Goal: Contribute content

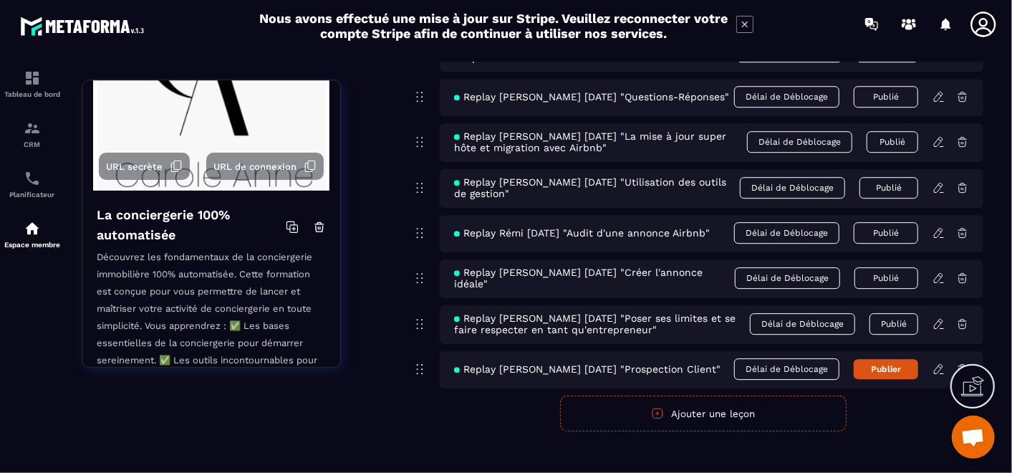
scroll to position [8432, 0]
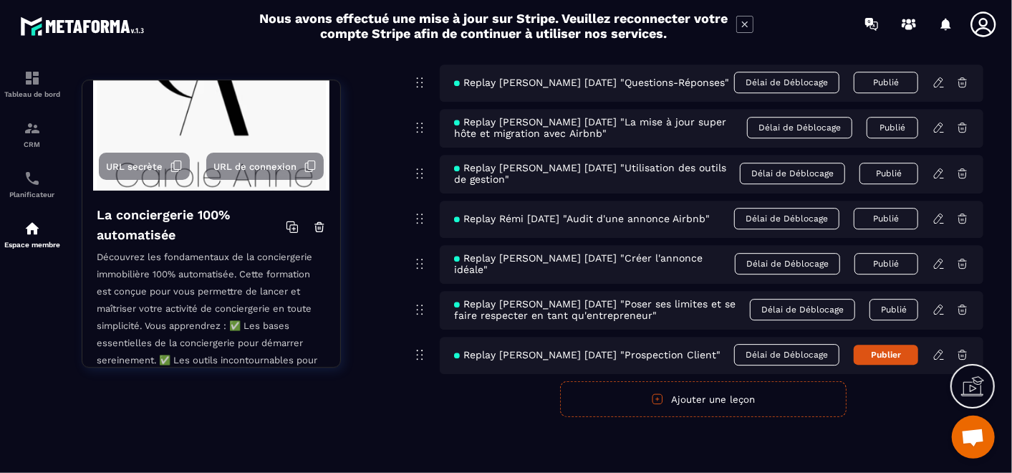
click at [942, 353] on icon at bounding box center [938, 354] width 9 height 9
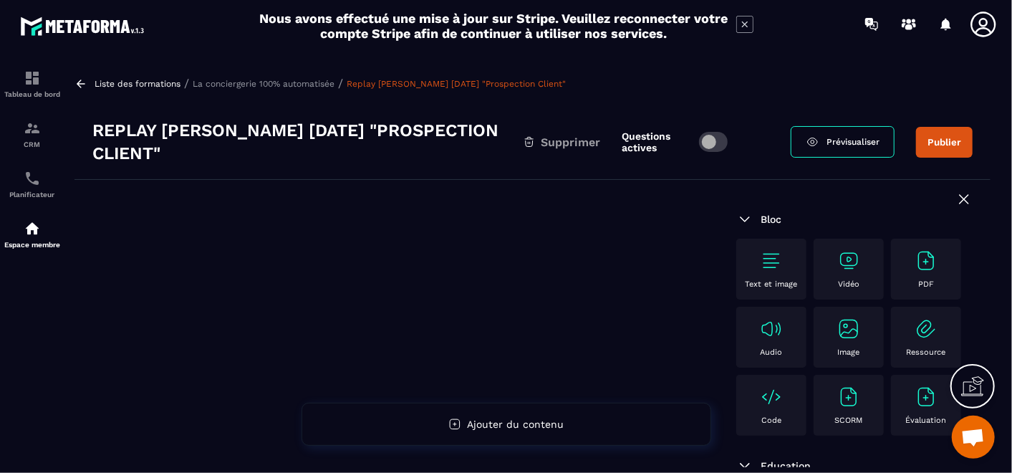
click at [853, 272] on div "Vidéo" at bounding box center [849, 268] width 56 height 39
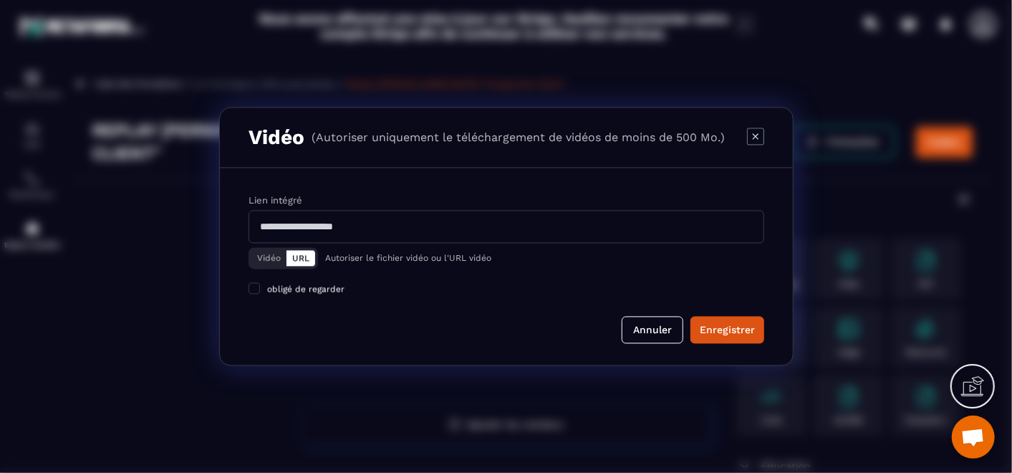
click at [269, 256] on button "Vidéo" at bounding box center [268, 259] width 35 height 16
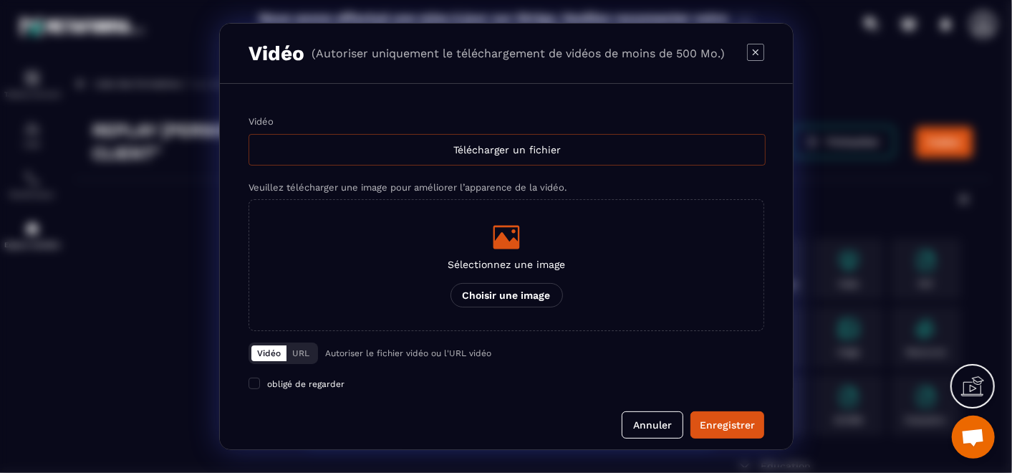
click at [451, 149] on div "Télécharger un fichier" at bounding box center [507, 150] width 517 height 32
click at [0, 0] on input "Vidéo Télécharger un fichier" at bounding box center [0, 0] width 0 height 0
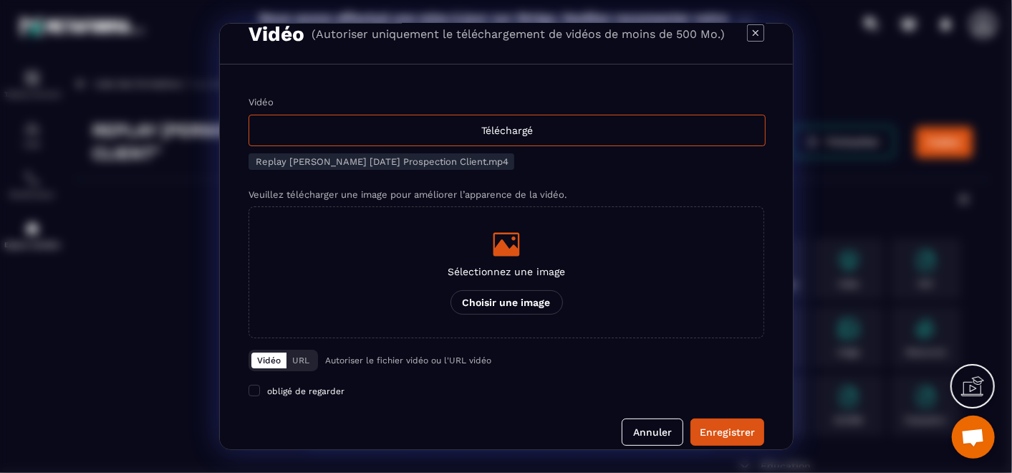
scroll to position [35, 0]
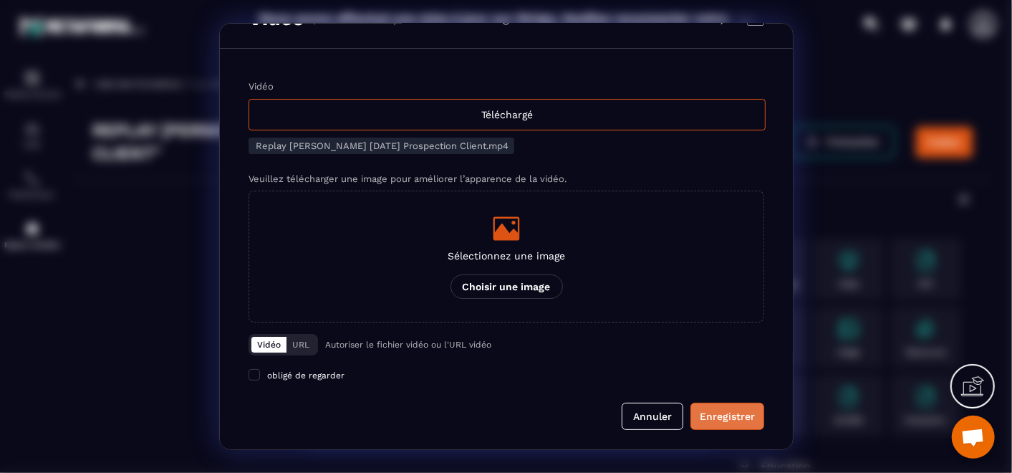
click at [726, 419] on div "Enregistrer" at bounding box center [727, 416] width 55 height 14
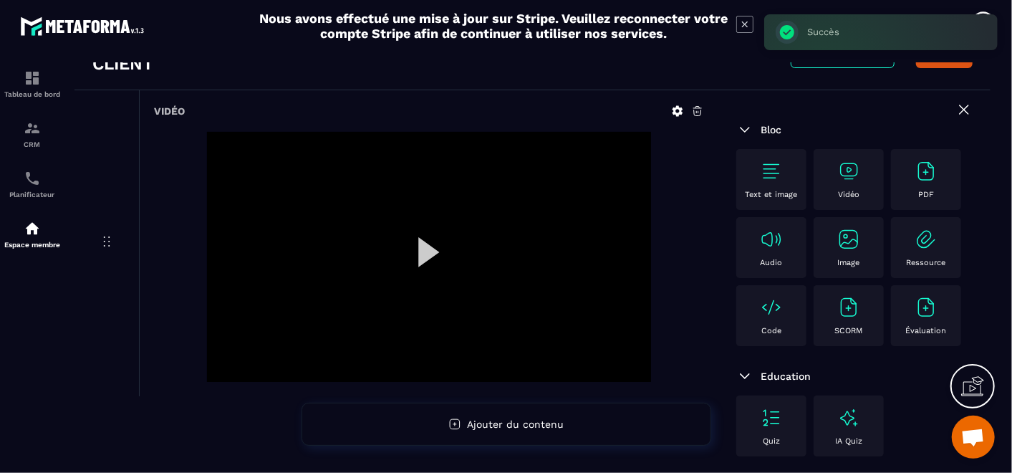
scroll to position [159, 0]
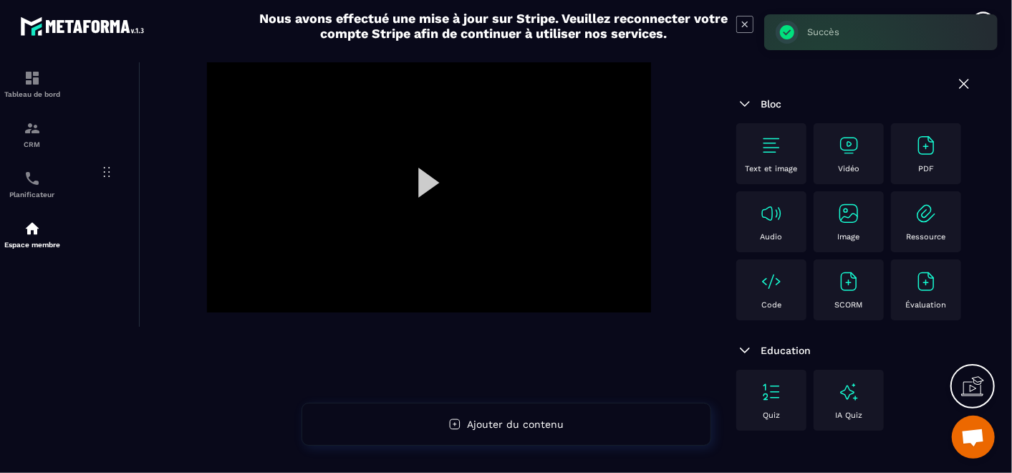
click at [426, 187] on div at bounding box center [429, 187] width 444 height 250
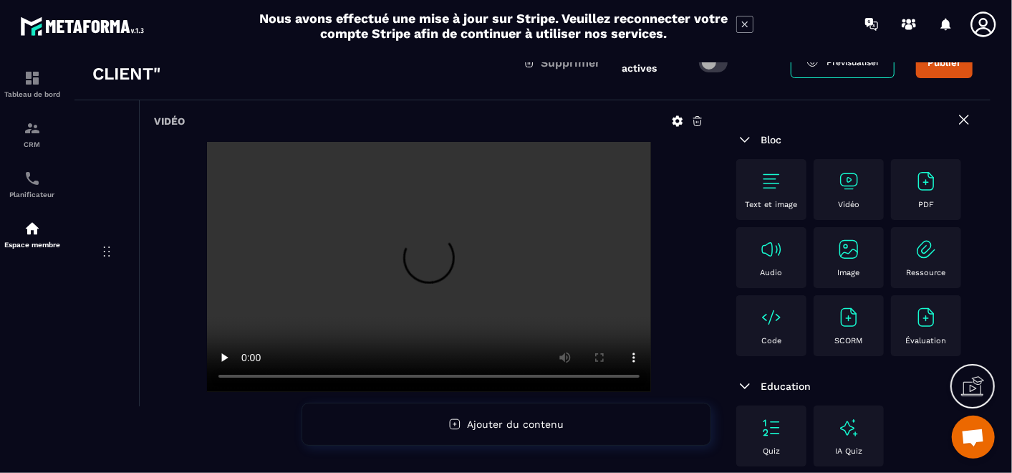
scroll to position [0, 0]
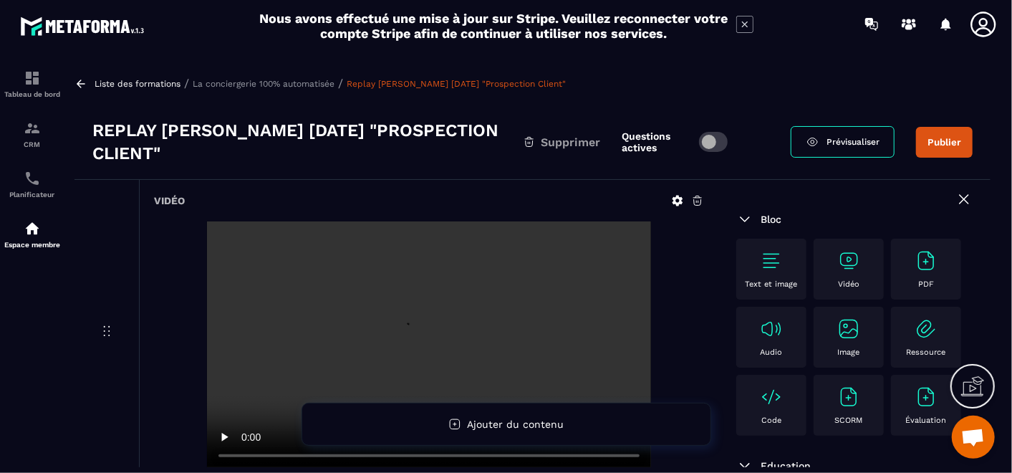
click at [947, 148] on button "Publier" at bounding box center [944, 142] width 57 height 31
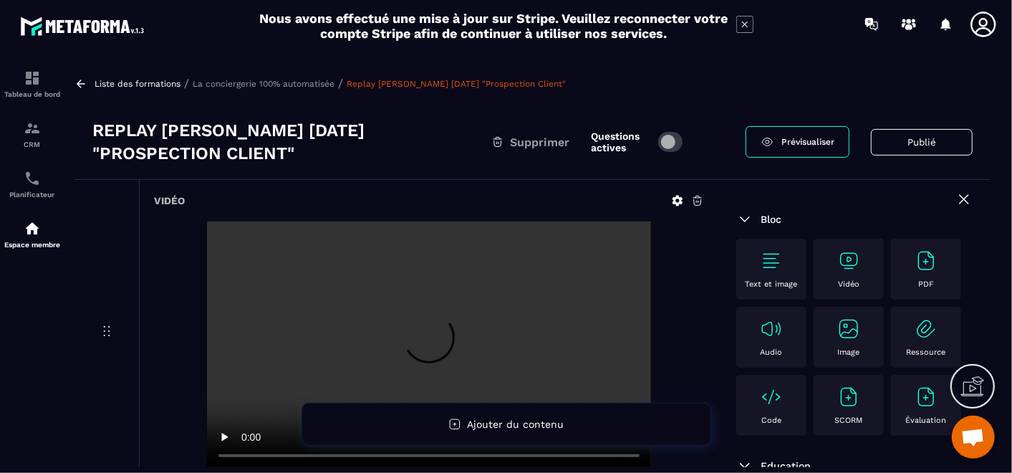
click at [278, 82] on p "La conciergerie 100% automatisée" at bounding box center [264, 84] width 142 height 10
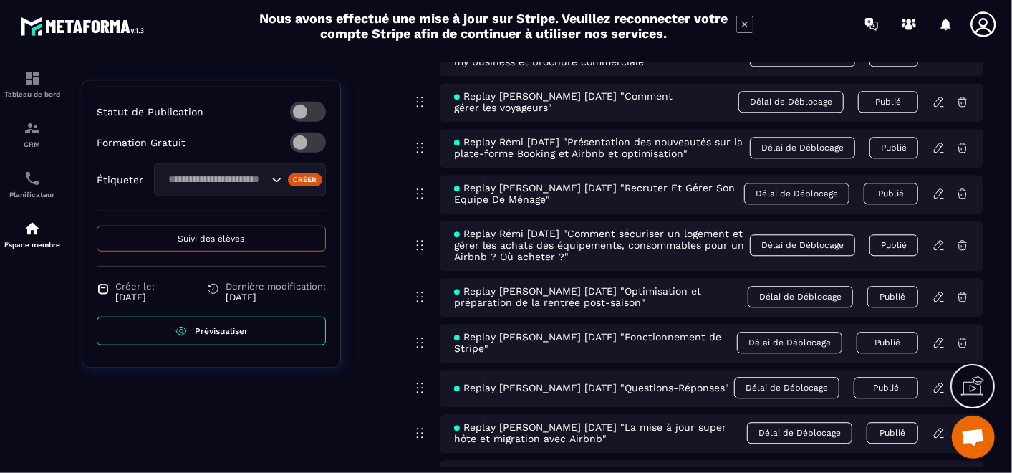
scroll to position [8193, 0]
